Goal: Transaction & Acquisition: Book appointment/travel/reservation

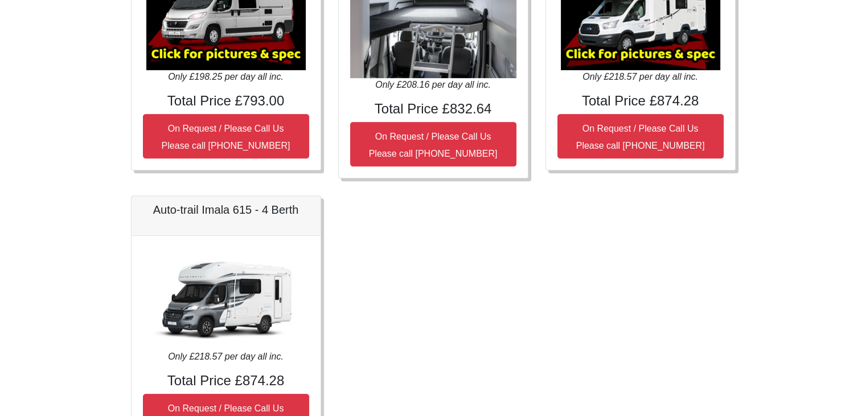
scroll to position [654, 0]
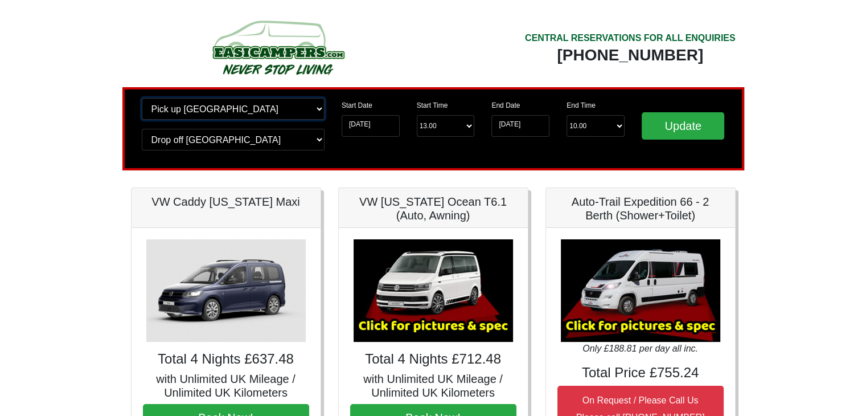
click at [229, 110] on select "Change pick up location? Pick up Edinburgh Birmingham Airport Blackburn Lancash…" at bounding box center [233, 109] width 183 height 22
select select "QUE1"
click at [142, 98] on select "Change pick up location? Pick up Edinburgh Birmingham Airport Blackburn Lancash…" at bounding box center [233, 109] width 183 height 22
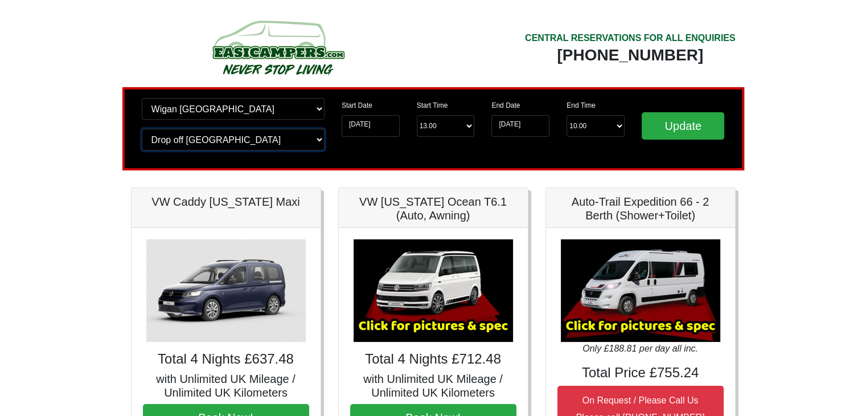
click at [211, 144] on select "Change drop off location? Drop off [GEOGRAPHIC_DATA] [GEOGRAPHIC_DATA] [GEOGRAP…" at bounding box center [233, 140] width 183 height 22
select select "MAN"
click at [142, 129] on select "Change drop off location? Drop off Edinburgh Birmingham Airport Blackburn Lanca…" at bounding box center [233, 140] width 183 height 22
click at [681, 126] on input "Update" at bounding box center [683, 125] width 83 height 27
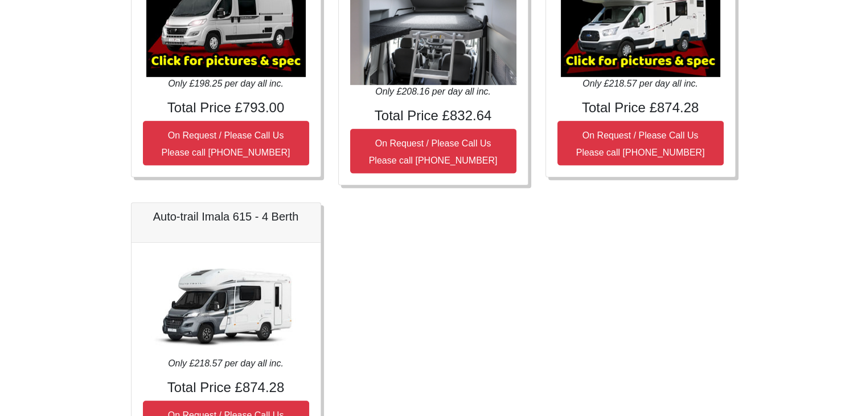
scroll to position [342, 0]
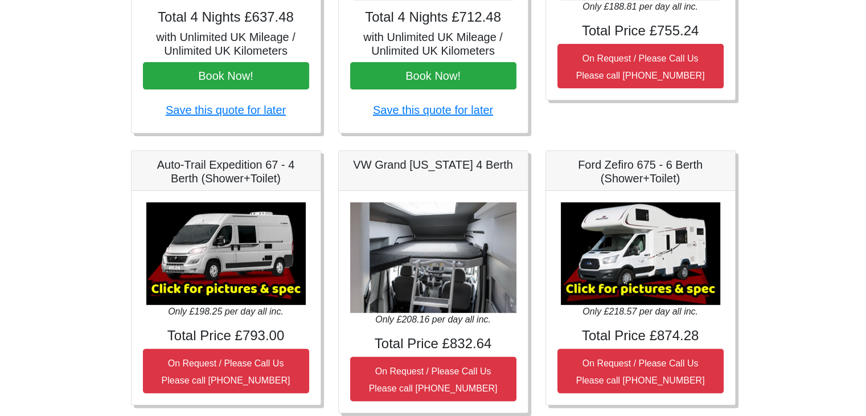
click at [618, 251] on img at bounding box center [640, 253] width 159 height 102
click at [624, 286] on img at bounding box center [640, 253] width 159 height 102
click at [613, 290] on img at bounding box center [640, 253] width 159 height 102
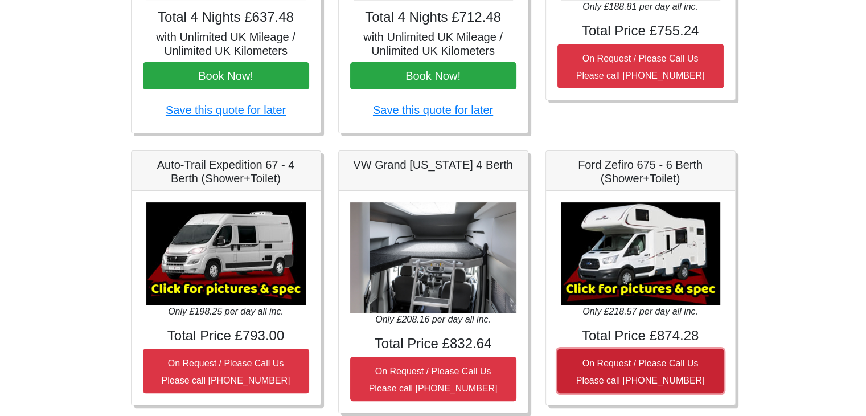
click at [614, 376] on small "On Request / Please Call Us Please call 0044 (0)1942 821080" at bounding box center [640, 371] width 129 height 27
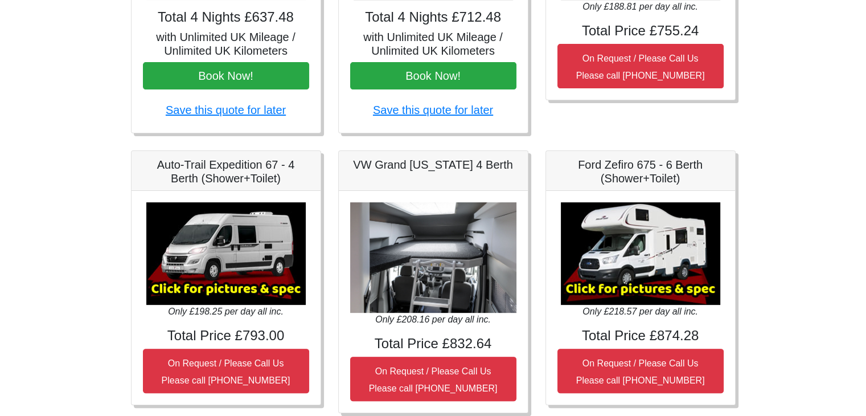
drag, startPoint x: 631, startPoint y: 184, endPoint x: 630, endPoint y: 178, distance: 6.9
click at [631, 183] on h5 "Ford Zefiro 675 - 6 Berth (Shower+Toilet)" at bounding box center [640, 171] width 166 height 27
click at [627, 171] on h5 "Ford Zefiro 675 - 6 Berth (Shower+Toilet)" at bounding box center [640, 171] width 166 height 27
click at [646, 174] on h5 "Ford Zefiro 675 - 6 Berth (Shower+Toilet)" at bounding box center [640, 171] width 166 height 27
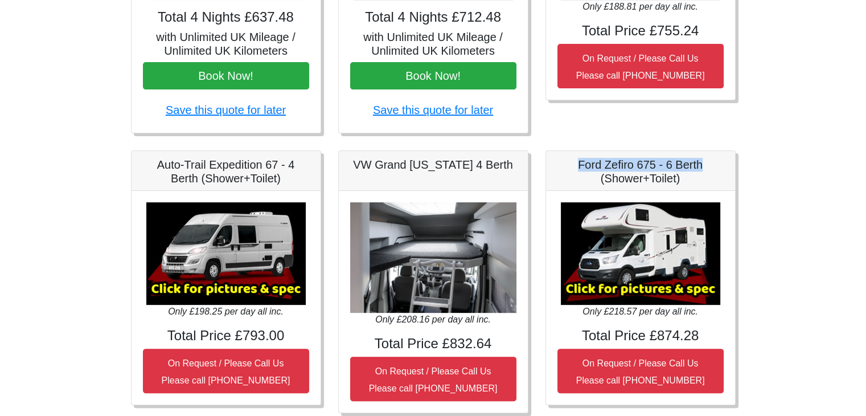
drag, startPoint x: 577, startPoint y: 165, endPoint x: 707, endPoint y: 162, distance: 129.8
click at [707, 162] on h5 "Ford Zefiro 675 - 6 Berth (Shower+Toilet)" at bounding box center [640, 171] width 166 height 27
copy h5 "Ford Zefiro 675 - 6 Berth"
click at [438, 281] on img at bounding box center [433, 257] width 166 height 111
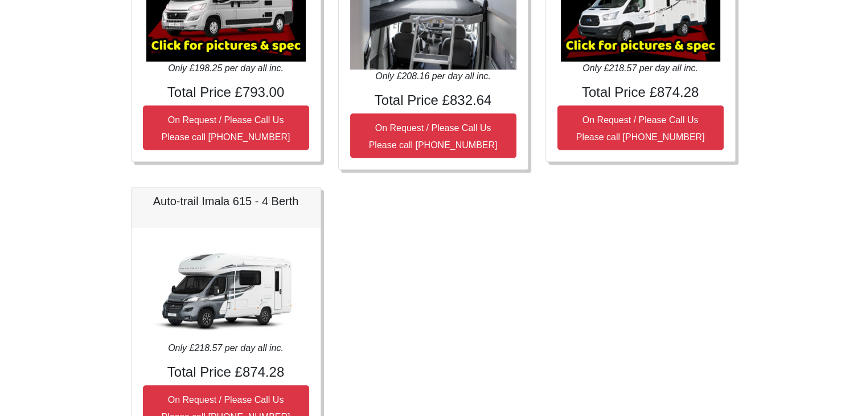
scroll to position [654, 0]
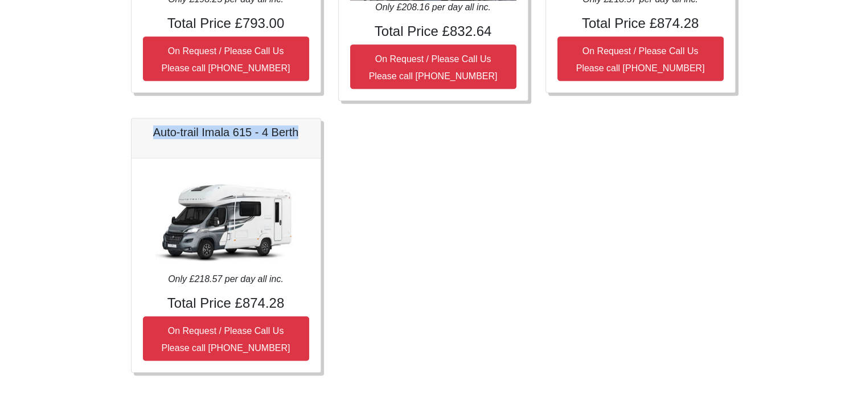
drag, startPoint x: 151, startPoint y: 128, endPoint x: 339, endPoint y: 134, distance: 188.0
copy h5 "Auto-trail Imala 615 - 4 Berth"
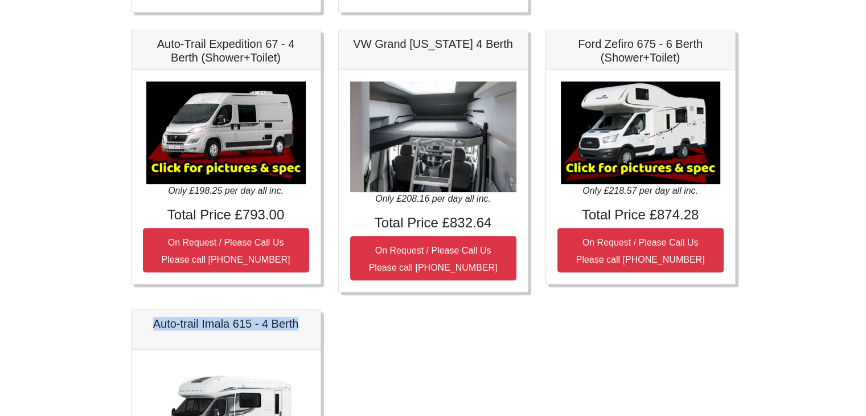
scroll to position [369, 0]
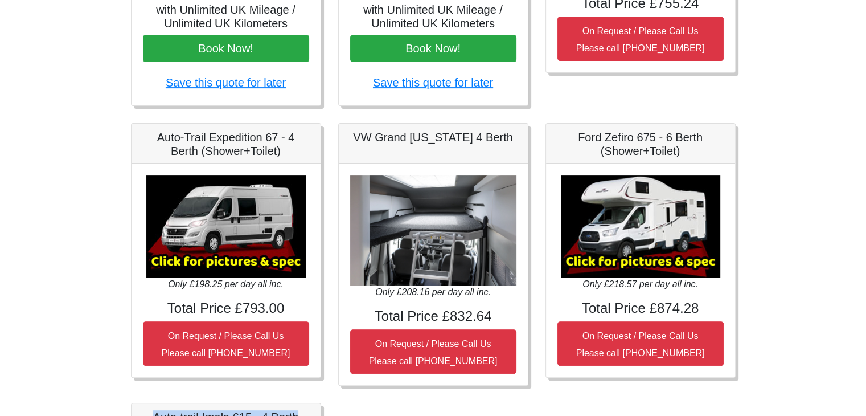
click at [439, 235] on img at bounding box center [433, 230] width 166 height 111
drag, startPoint x: 361, startPoint y: 135, endPoint x: 506, endPoint y: 131, distance: 144.1
click at [506, 131] on h5 "VW Grand [US_STATE] 4 Berth" at bounding box center [433, 137] width 166 height 14
copy h5 "VW Grand [US_STATE] 4 Berth"
click at [631, 207] on img at bounding box center [640, 226] width 159 height 102
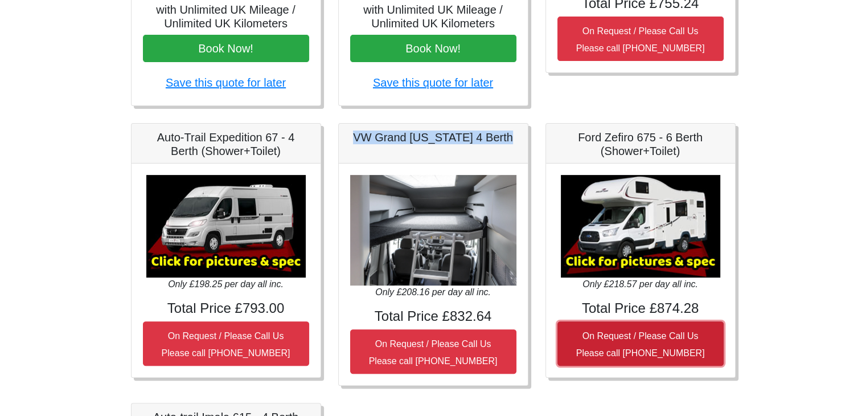
click at [639, 350] on small "On Request / Please Call Us Please call 0044 (0)1942 821080" at bounding box center [640, 344] width 129 height 27
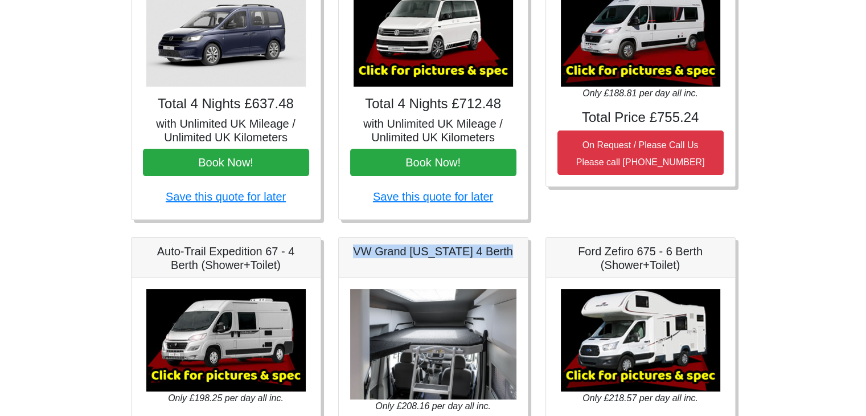
scroll to position [0, 0]
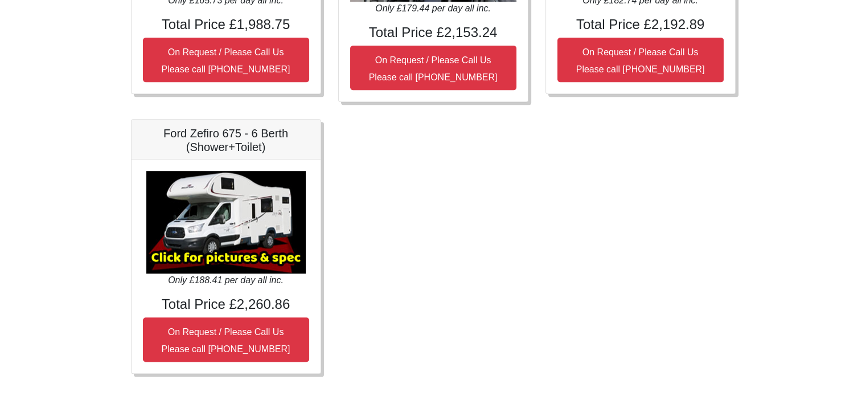
scroll to position [654, 0]
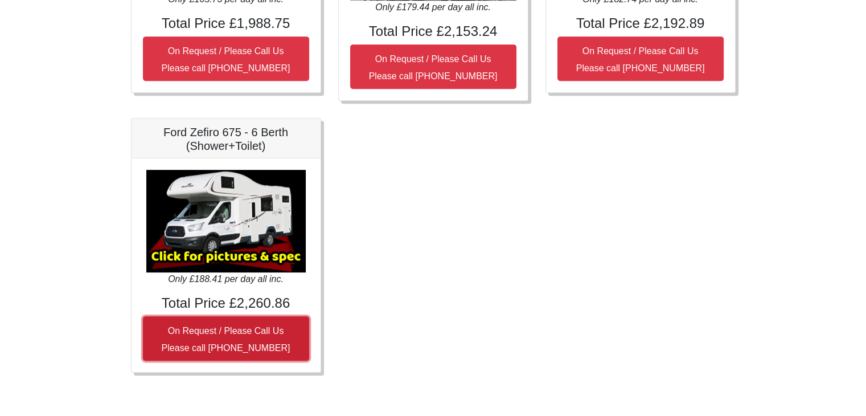
click at [223, 327] on small "On Request / Please Call Us Please call 0044 (0)131 322 6597" at bounding box center [226, 339] width 129 height 27
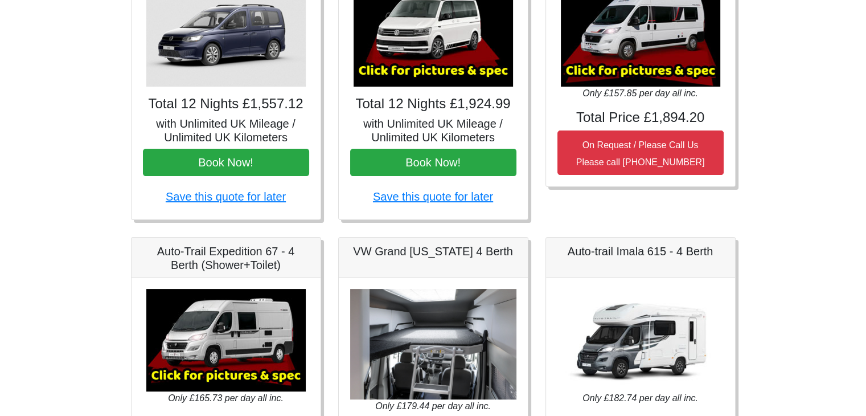
scroll to position [0, 0]
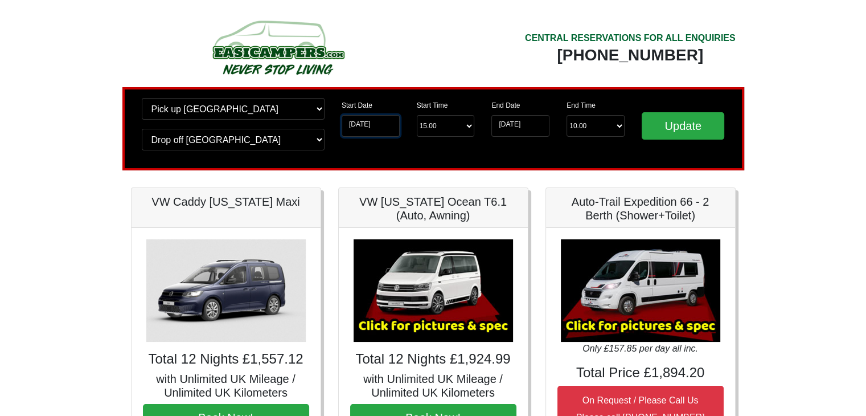
click at [392, 126] on input "14-08-2025" at bounding box center [371, 126] width 58 height 22
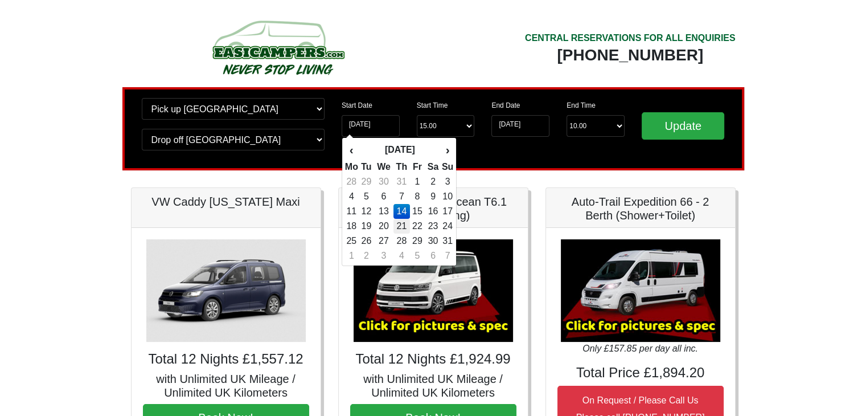
click at [404, 224] on td "21" at bounding box center [401, 226] width 17 height 15
type input "21-08-2025"
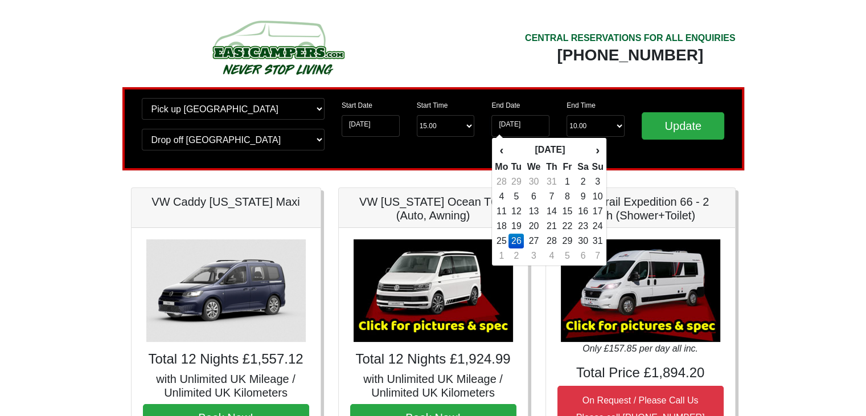
click at [517, 238] on td "26" at bounding box center [515, 240] width 15 height 15
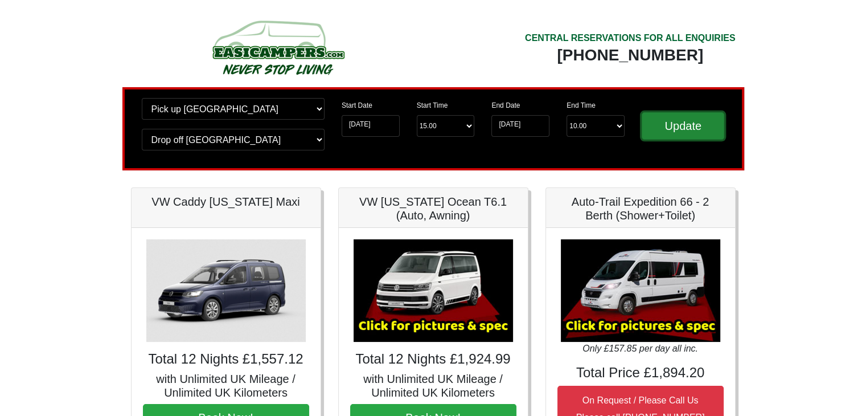
click at [691, 120] on input "Update" at bounding box center [683, 125] width 83 height 27
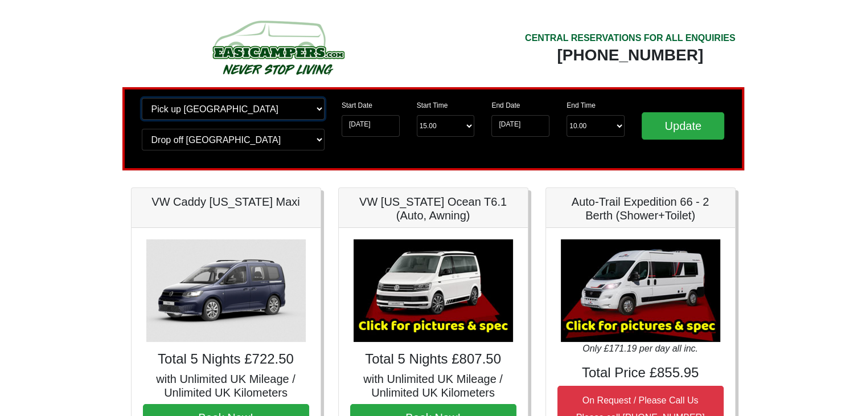
click at [260, 113] on select "Change pick up location? Pick up Edinburgh Birmingham Airport Blackburn Lancash…" at bounding box center [233, 109] width 183 height 22
select select "QUE1"
click at [142, 98] on select "Change pick up location? Pick up Edinburgh Birmingham Airport Blackburn Lancash…" at bounding box center [233, 109] width 183 height 22
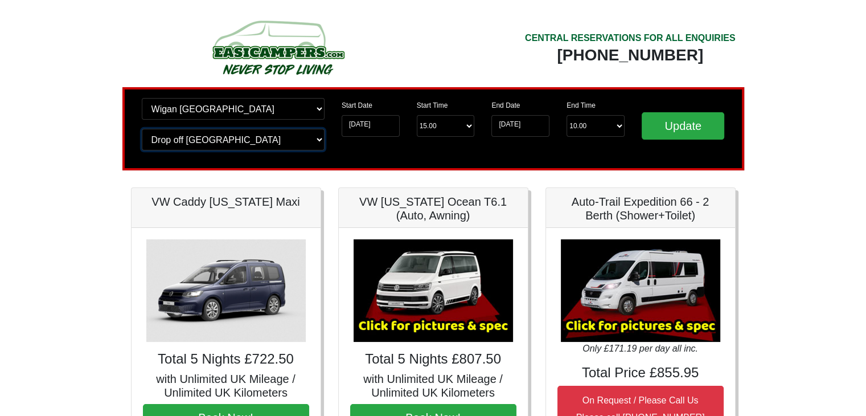
click at [248, 142] on select "Change drop off location? Drop off Edinburgh Birmingham Airport Blackburn Lanca…" at bounding box center [233, 140] width 183 height 22
select select "QUE1"
click at [142, 129] on select "Change drop off location? Drop off Edinburgh Birmingham Airport Blackburn Lanca…" at bounding box center [233, 140] width 183 height 22
click at [692, 125] on input "Update" at bounding box center [683, 125] width 83 height 27
click at [376, 126] on input "[DATE]" at bounding box center [371, 126] width 58 height 22
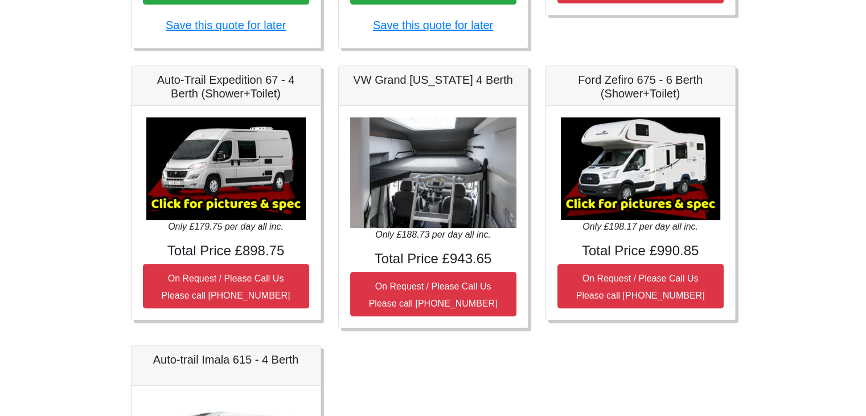
scroll to position [369, 0]
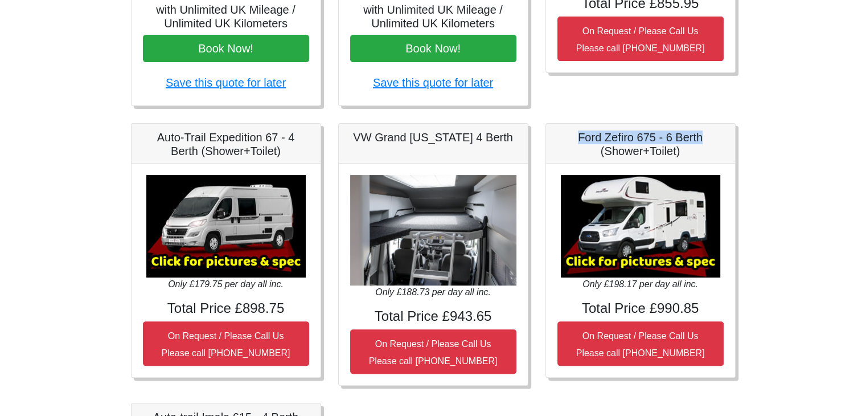
drag, startPoint x: 704, startPoint y: 135, endPoint x: 570, endPoint y: 138, distance: 133.3
click at [570, 138] on h5 "Ford Zefiro 675 - 6 Berth (Shower+Toilet)" at bounding box center [640, 143] width 166 height 27
copy h5 "Ford Zefiro 675 - 6 Berth"
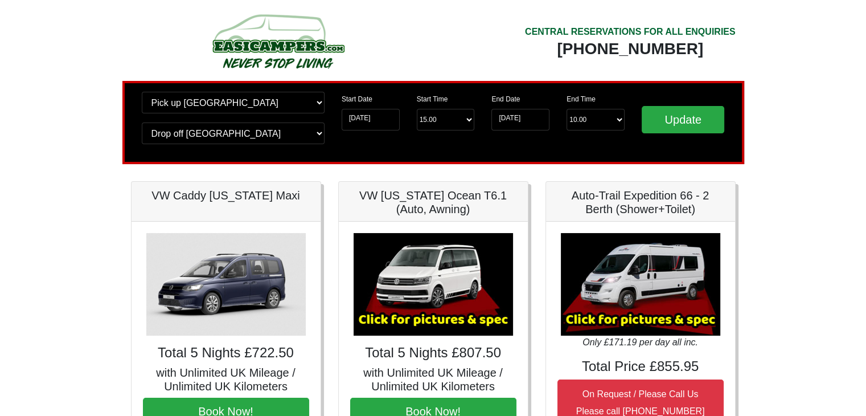
scroll to position [0, 0]
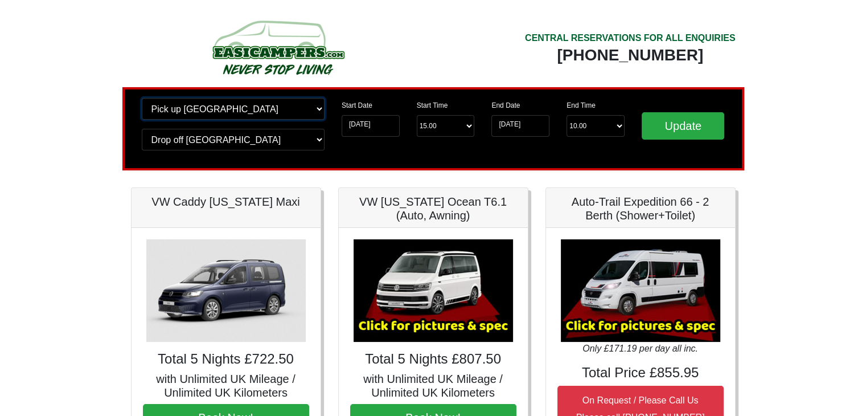
click at [296, 110] on select "Change pick up location? Pick up Wigan Birmingham Airport Blackburn Lancashire …" at bounding box center [233, 109] width 183 height 22
click at [142, 98] on select "Change pick up location? Pick up Wigan Birmingham Airport Blackburn Lancashire …" at bounding box center [233, 109] width 183 height 22
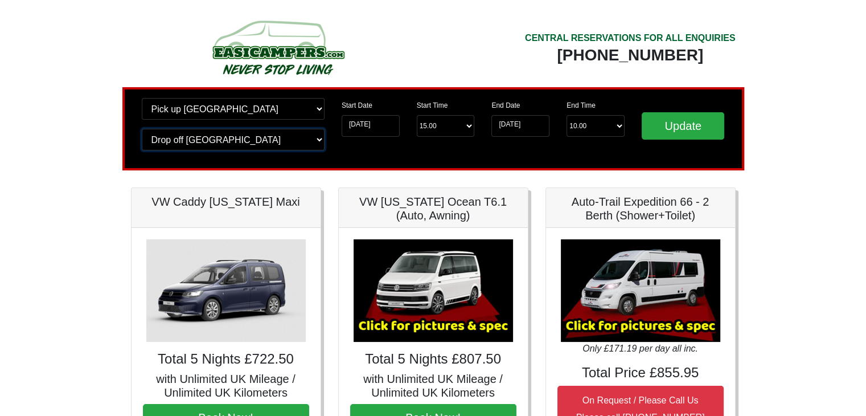
click at [205, 144] on select "Change drop off location? Drop off Wigan Birmingham Airport Blackburn Lancashir…" at bounding box center [233, 140] width 183 height 22
click at [142, 129] on select "Change drop off location? Drop off Wigan Birmingham Airport Blackburn Lancashir…" at bounding box center [233, 140] width 183 height 22
click at [377, 124] on input "21-08-2025" at bounding box center [371, 126] width 58 height 22
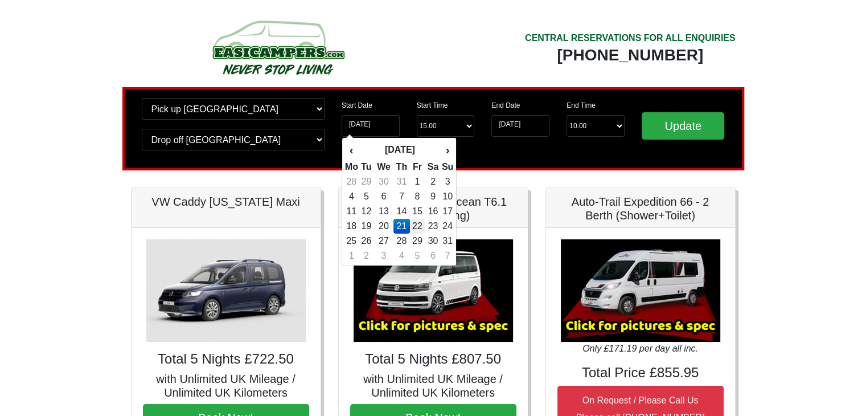
click at [419, 226] on td "22" at bounding box center [417, 226] width 15 height 15
type input "[DATE]"
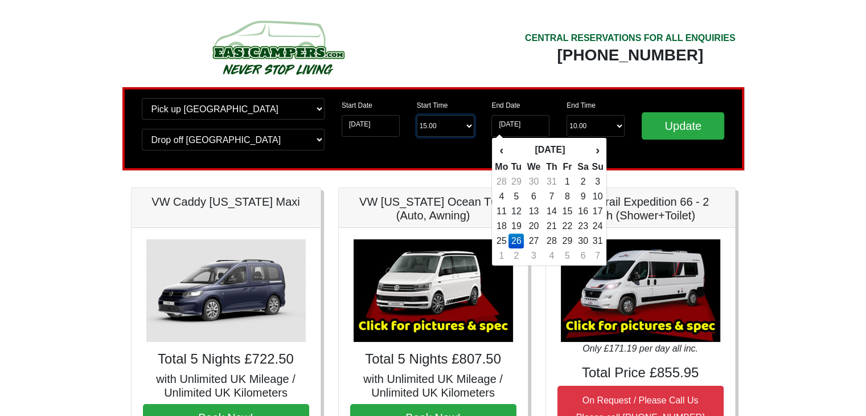
click at [454, 124] on select "Start Time 15.00 -------- 11.00 am (Saturday & Sunday Only) 12.00 pm (Saturday)…" at bounding box center [446, 126] width 58 height 22
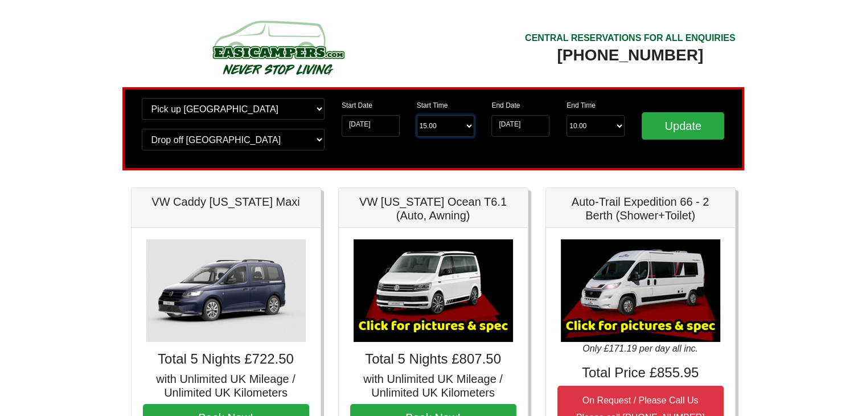
click at [454, 124] on select "Start Time 15.00 -------- 11.00 am (Saturday & Sunday Only) 12.00 pm (Saturday)…" at bounding box center [446, 126] width 58 height 22
click at [466, 124] on select "Start Time 15.00 -------- 11.00 am (Saturday & Sunday Only) 12.00 pm (Saturday)…" at bounding box center [446, 126] width 58 height 22
click at [453, 125] on select "Start Time 15.00 -------- 11.00 am (Saturday & Sunday Only) 12.00 pm (Saturday)…" at bounding box center [446, 126] width 58 height 22
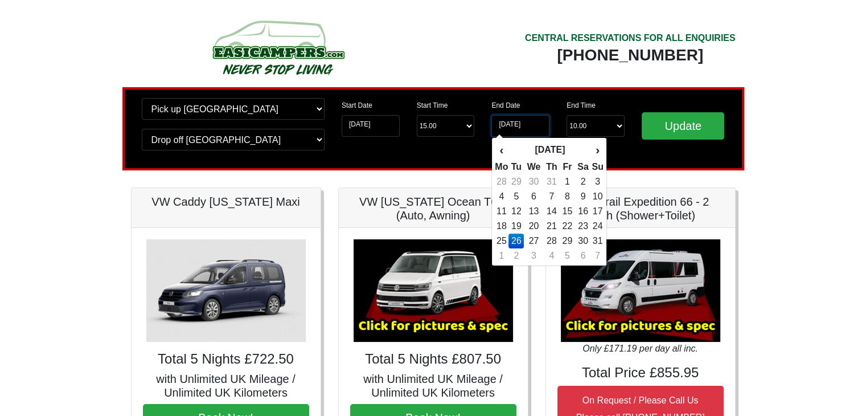
click at [502, 124] on input "[DATE]" at bounding box center [520, 126] width 58 height 22
click at [507, 240] on td "25" at bounding box center [501, 240] width 14 height 15
type input "25-08-2025"
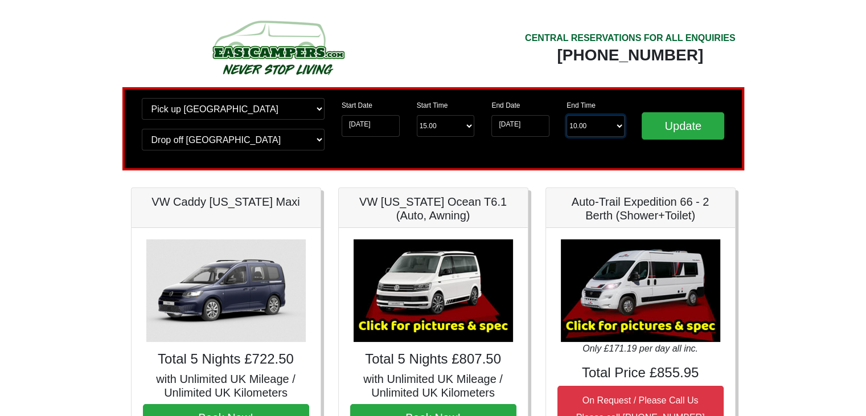
click at [581, 127] on select "End Time 10.00 -------- 08.00 am 09.00 am 10.00 am 11.00 am (Sunday Only)" at bounding box center [595, 126] width 58 height 22
click at [566, 115] on select "End Time 10.00 -------- 08.00 am 09.00 am 10.00 am 11.00 am (Sunday Only)" at bounding box center [595, 126] width 58 height 22
click at [661, 122] on input "Update" at bounding box center [683, 125] width 83 height 27
click at [535, 124] on input "[DATE]" at bounding box center [520, 126] width 58 height 22
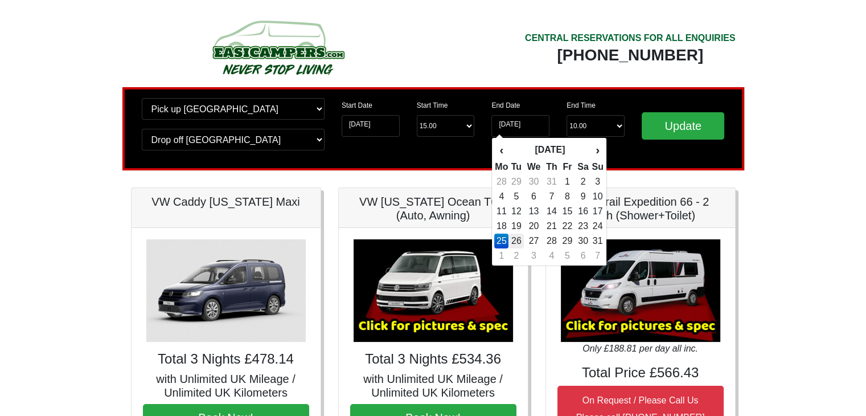
click at [521, 237] on td "26" at bounding box center [515, 240] width 15 height 15
type input "[DATE]"
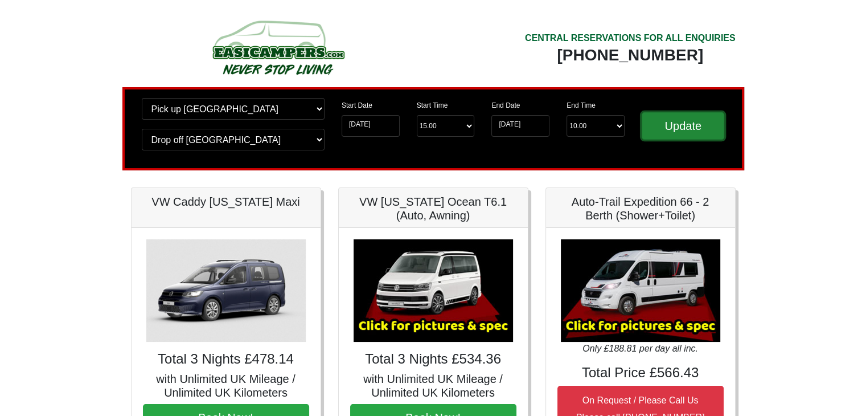
click at [678, 127] on input "Update" at bounding box center [683, 125] width 83 height 27
click at [678, 128] on input "Update" at bounding box center [683, 125] width 83 height 27
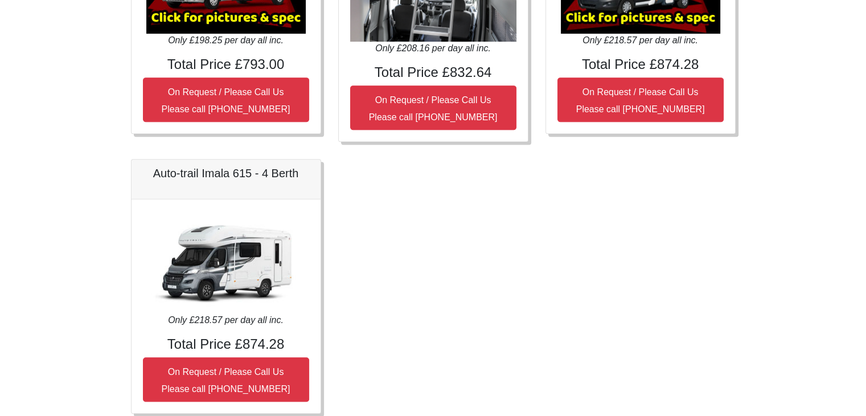
scroll to position [654, 0]
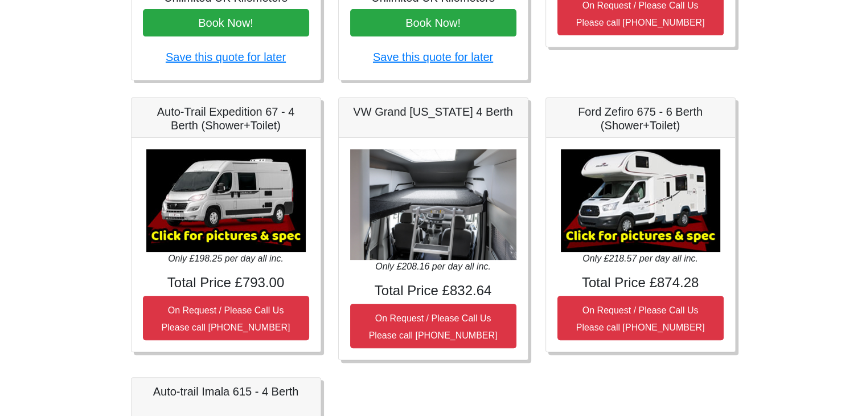
scroll to position [455, 0]
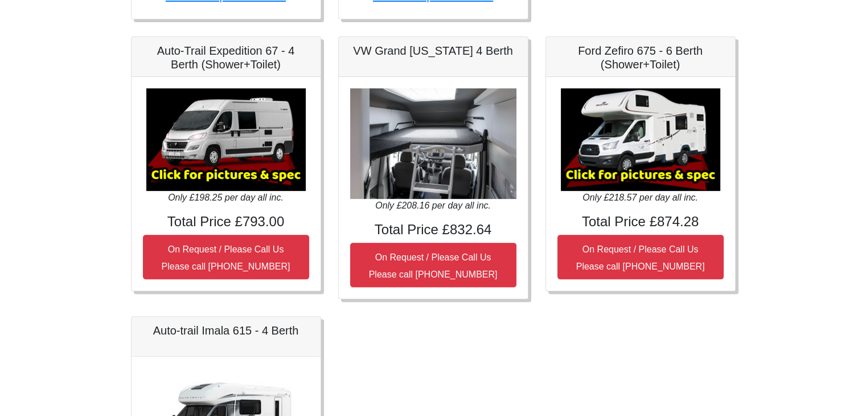
click at [417, 160] on img at bounding box center [433, 143] width 166 height 111
drag, startPoint x: 376, startPoint y: 47, endPoint x: 515, endPoint y: 49, distance: 138.3
click at [515, 49] on h5 "VW Grand [US_STATE] 4 Berth" at bounding box center [433, 51] width 166 height 14
copy h5 "VW Grand [US_STATE] 4 Berth"
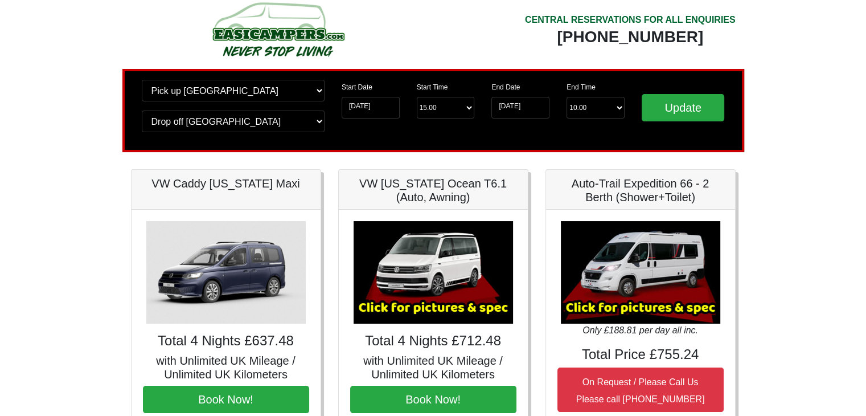
scroll to position [0, 0]
